Goal: Task Accomplishment & Management: Use online tool/utility

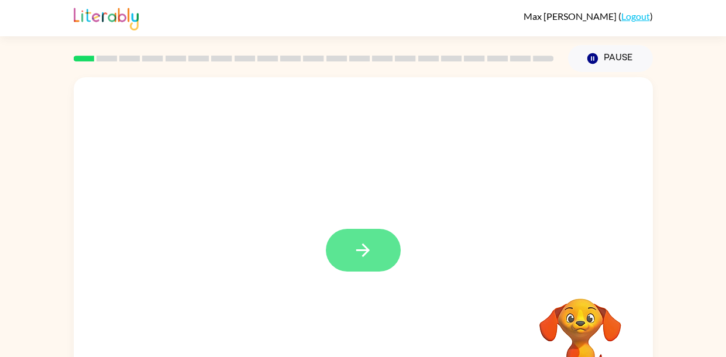
click at [376, 250] on button "button" at bounding box center [363, 250] width 75 height 43
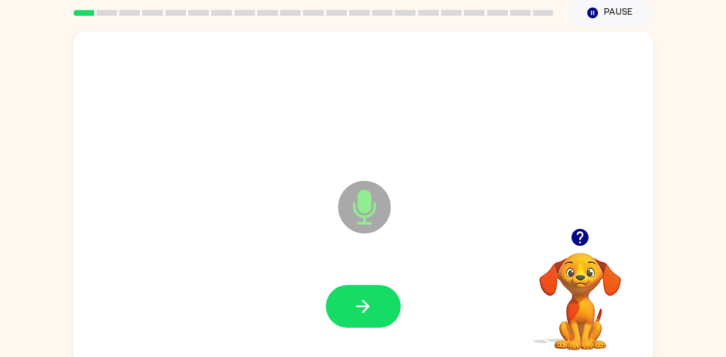
scroll to position [45, 0]
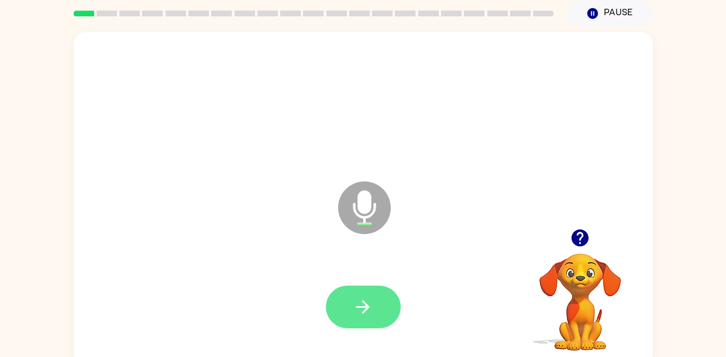
click at [369, 304] on icon "button" at bounding box center [363, 307] width 20 height 20
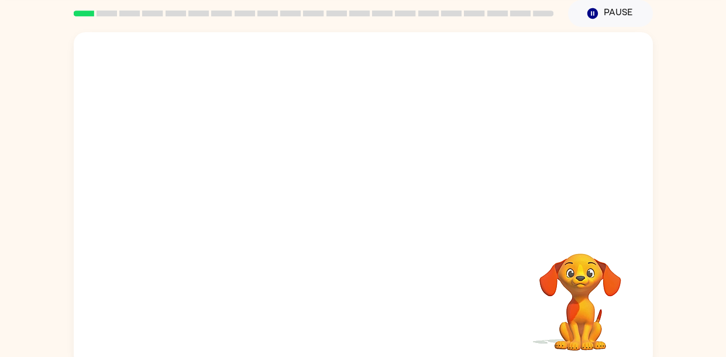
click at [279, 247] on div "Your browser must support playing .mp4 files to use Literably. Please try using…" at bounding box center [363, 199] width 579 height 334
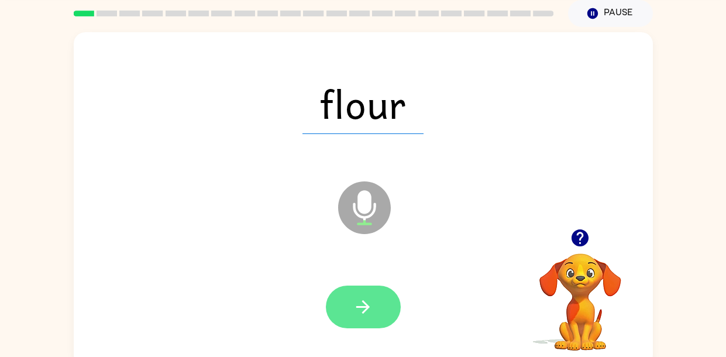
click at [372, 306] on icon "button" at bounding box center [363, 307] width 20 height 20
click at [366, 304] on icon "button" at bounding box center [362, 306] width 13 height 13
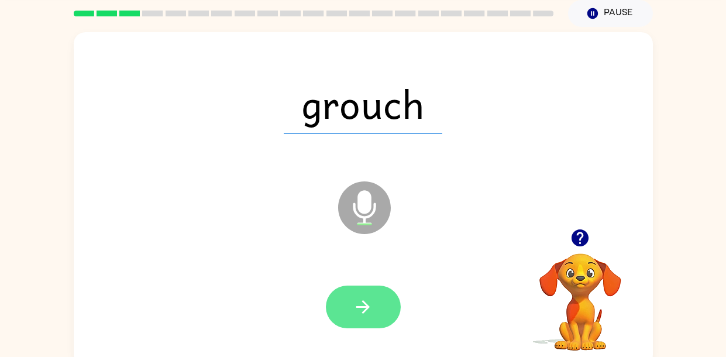
click at [368, 307] on icon "button" at bounding box center [362, 306] width 13 height 13
click at [364, 305] on icon "button" at bounding box center [363, 307] width 20 height 20
click at [360, 311] on icon "button" at bounding box center [363, 307] width 20 height 20
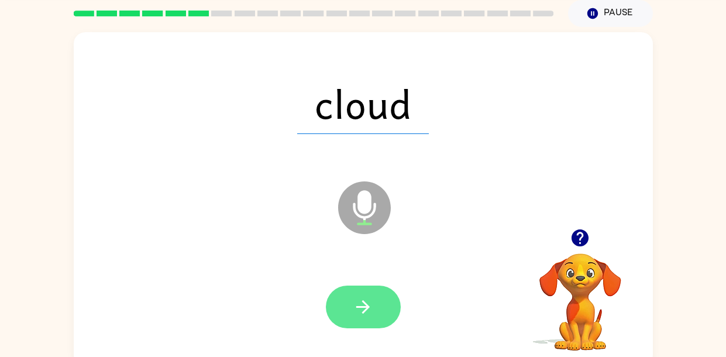
click at [366, 312] on icon "button" at bounding box center [363, 307] width 20 height 20
click at [373, 308] on icon "button" at bounding box center [363, 307] width 20 height 20
click at [377, 312] on button "button" at bounding box center [363, 307] width 75 height 43
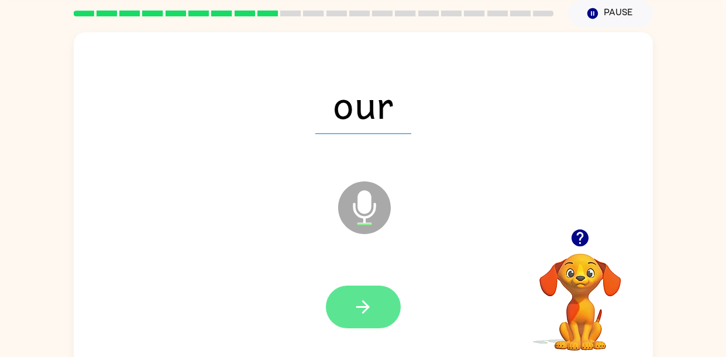
click at [383, 309] on button "button" at bounding box center [363, 307] width 75 height 43
click at [375, 315] on button "button" at bounding box center [363, 307] width 75 height 43
click at [382, 317] on button "button" at bounding box center [363, 307] width 75 height 43
click at [384, 308] on button "button" at bounding box center [363, 307] width 75 height 43
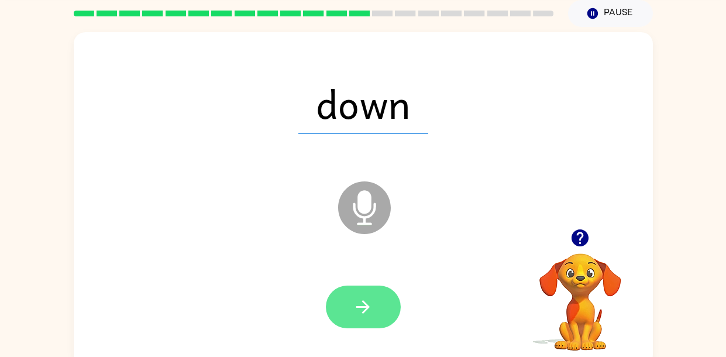
click at [387, 308] on button "button" at bounding box center [363, 307] width 75 height 43
click at [367, 305] on icon "button" at bounding box center [362, 306] width 13 height 13
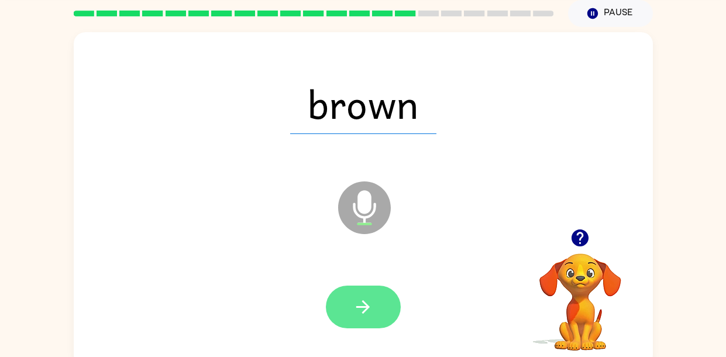
click at [379, 315] on button "button" at bounding box center [363, 307] width 75 height 43
click at [373, 309] on icon "button" at bounding box center [363, 307] width 20 height 20
click at [366, 314] on icon "button" at bounding box center [363, 307] width 20 height 20
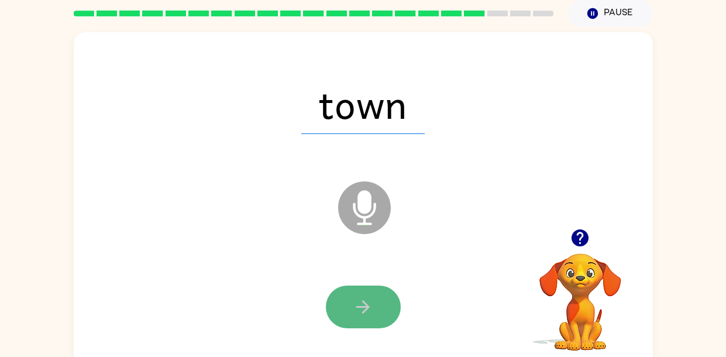
click at [388, 301] on button "button" at bounding box center [363, 307] width 75 height 43
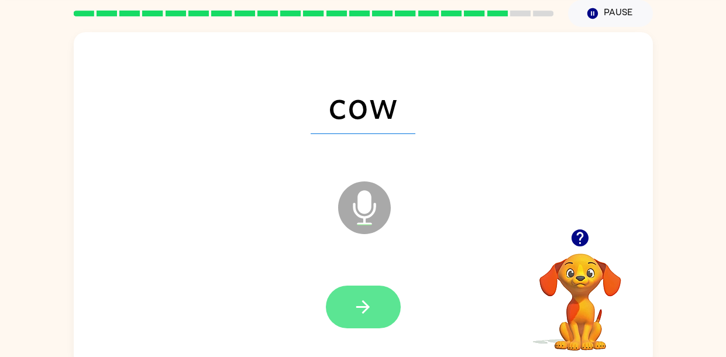
click at [373, 310] on icon "button" at bounding box center [363, 307] width 20 height 20
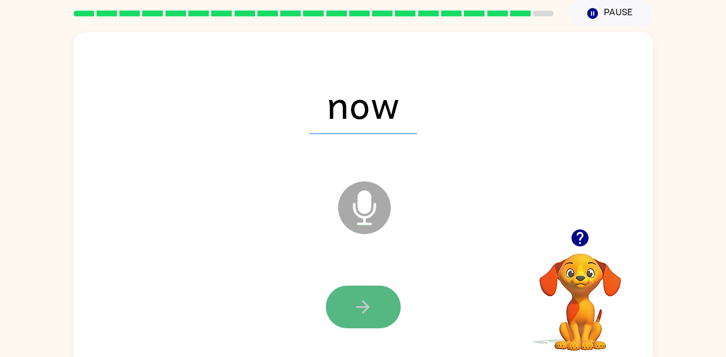
click at [387, 308] on button "button" at bounding box center [363, 307] width 75 height 43
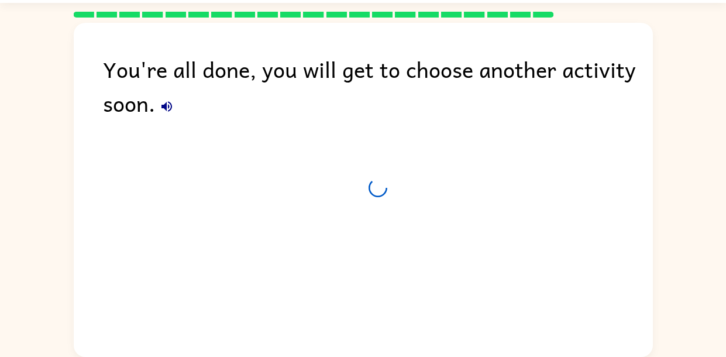
scroll to position [33, 0]
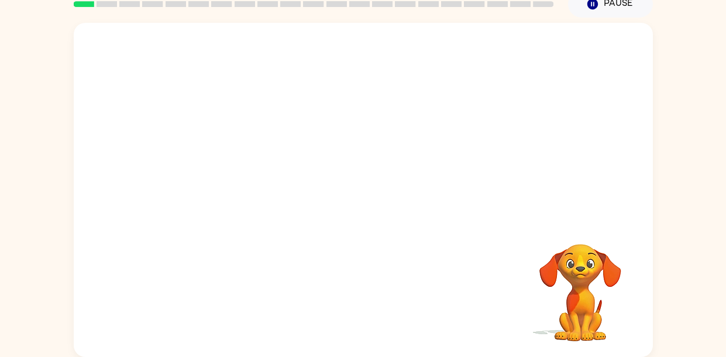
scroll to position [53, 0]
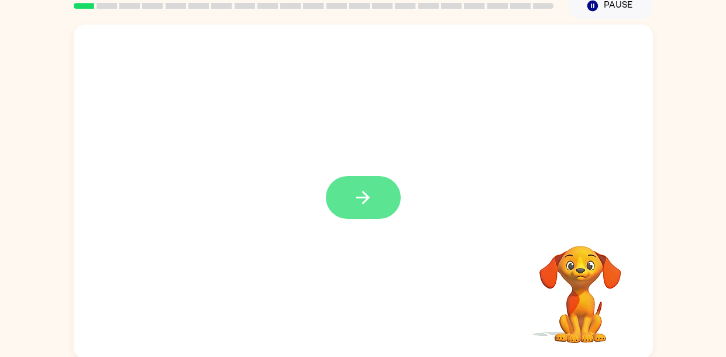
click at [374, 193] on button "button" at bounding box center [363, 197] width 75 height 43
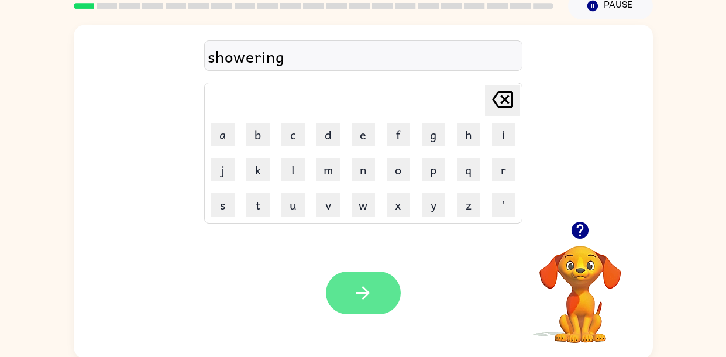
click at [372, 272] on button "button" at bounding box center [363, 293] width 75 height 43
click at [375, 280] on button "button" at bounding box center [363, 293] width 75 height 43
click at [377, 286] on button "button" at bounding box center [363, 293] width 75 height 43
click at [387, 296] on button "button" at bounding box center [363, 293] width 75 height 43
click at [375, 286] on button "button" at bounding box center [363, 293] width 75 height 43
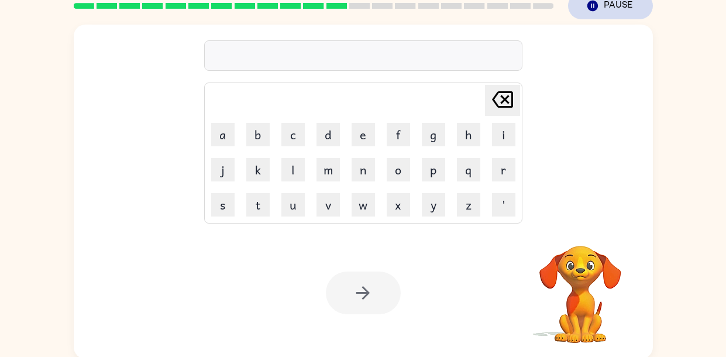
click at [594, 13] on button "Pause Pause" at bounding box center [610, 5] width 85 height 27
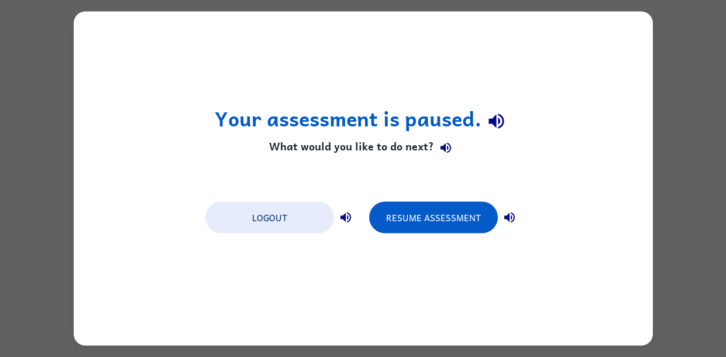
scroll to position [0, 0]
